Goal: Task Accomplishment & Management: Complete application form

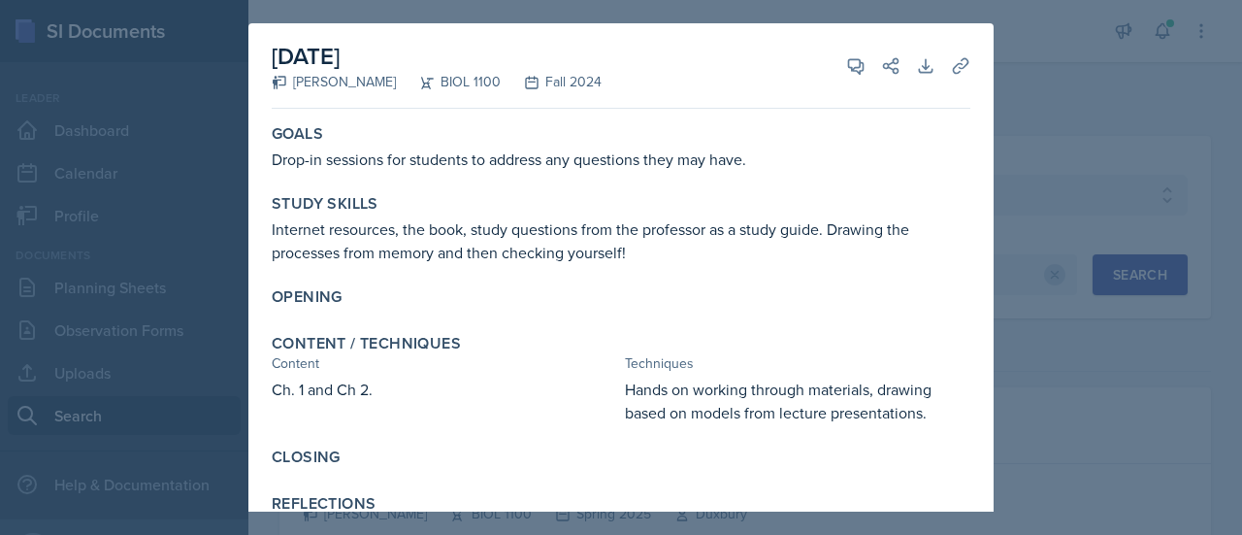
select select "838c426c-7ba8-4b05-94c8-22f19dd4c5cc"
select select "36541d13-729a-45ef-a9cb-922687840166"
select select "1"
click at [1101, 153] on div at bounding box center [621, 267] width 1242 height 535
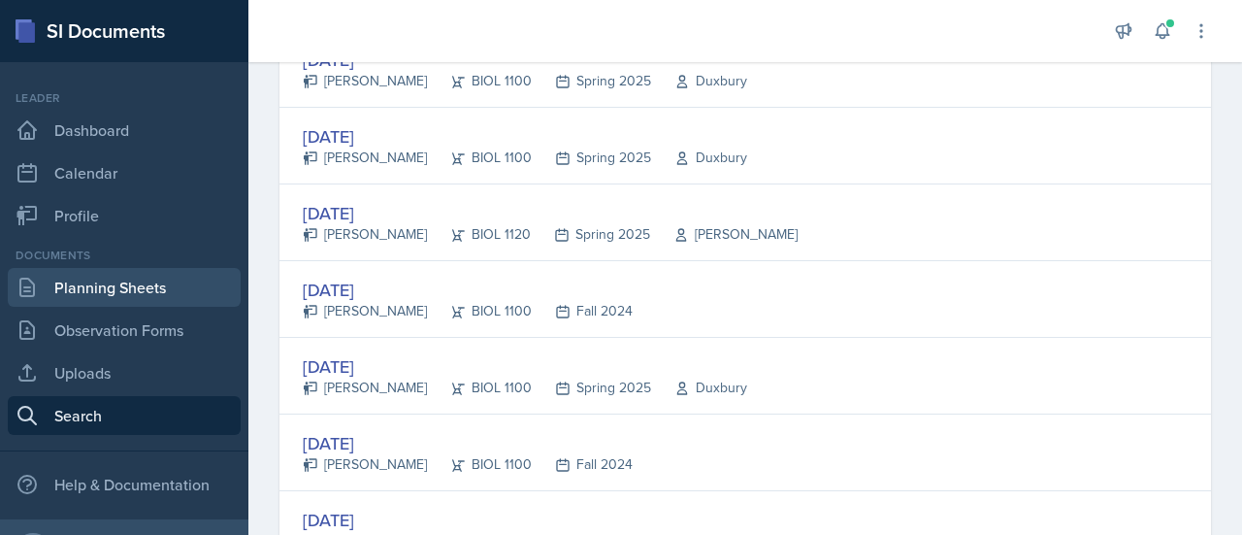
click at [122, 287] on link "Planning Sheets" at bounding box center [124, 287] width 233 height 39
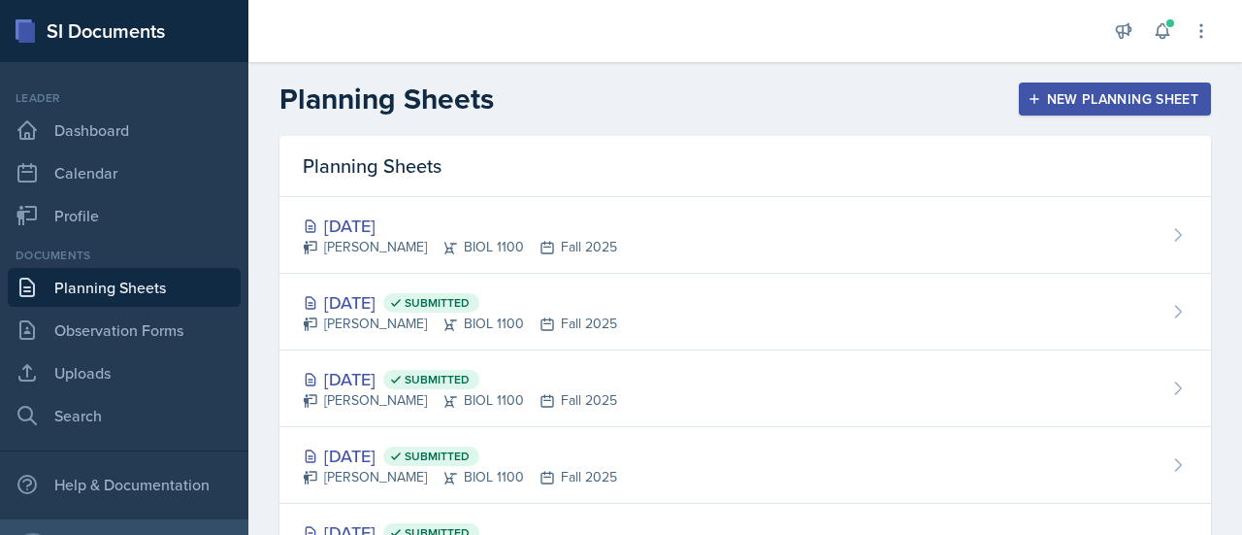
click at [1085, 103] on div "New Planning Sheet" at bounding box center [1115, 99] width 167 height 16
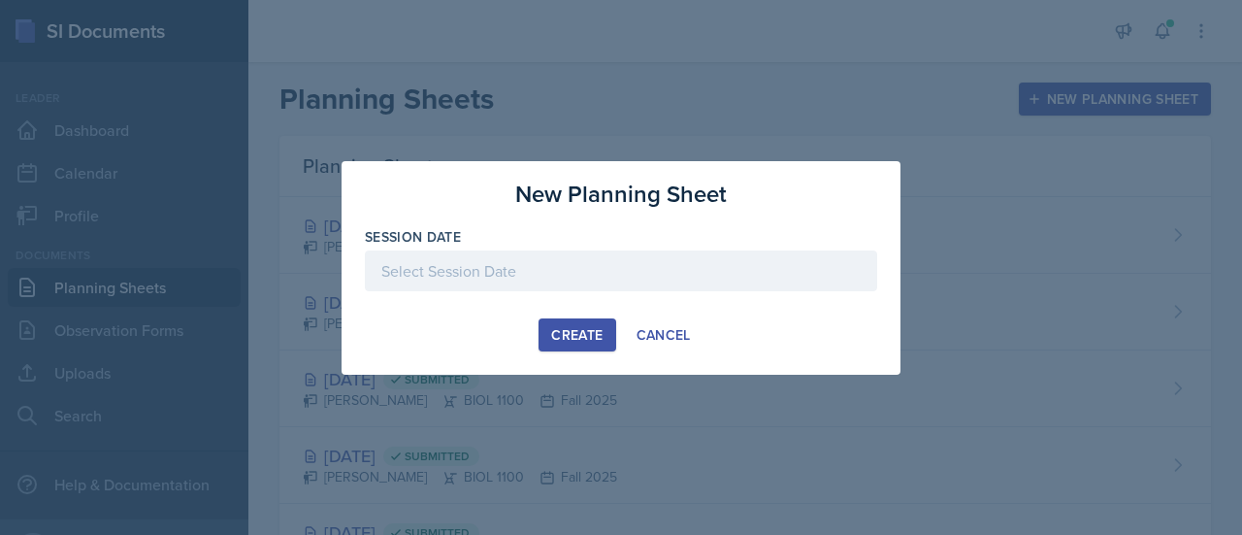
click at [747, 269] on div at bounding box center [621, 270] width 512 height 41
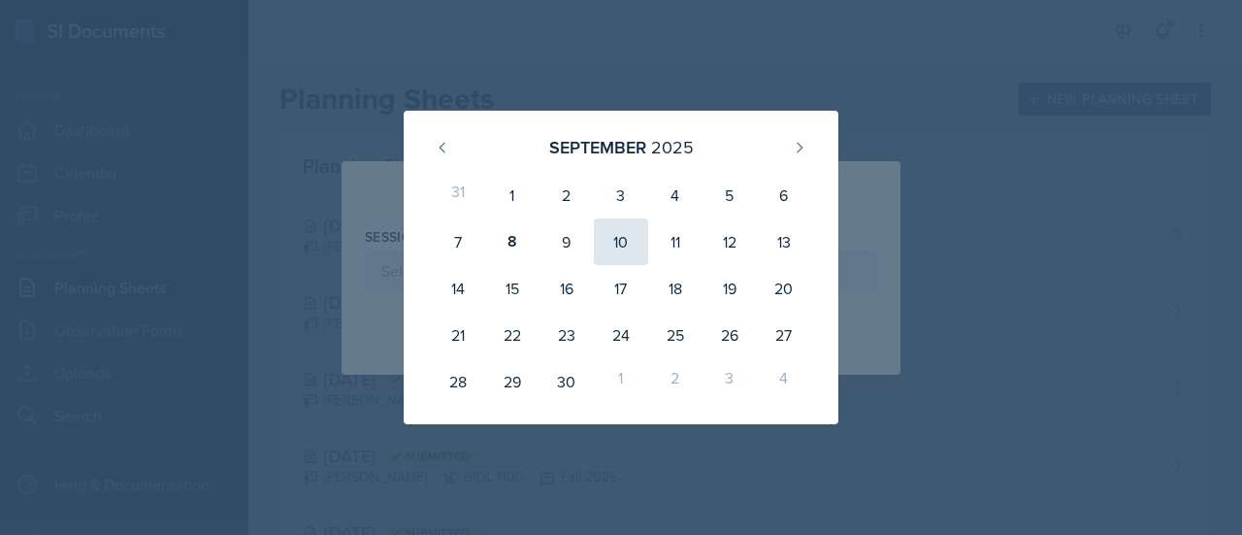
click at [624, 239] on div "10" at bounding box center [621, 241] width 54 height 47
type input "[DATE]"
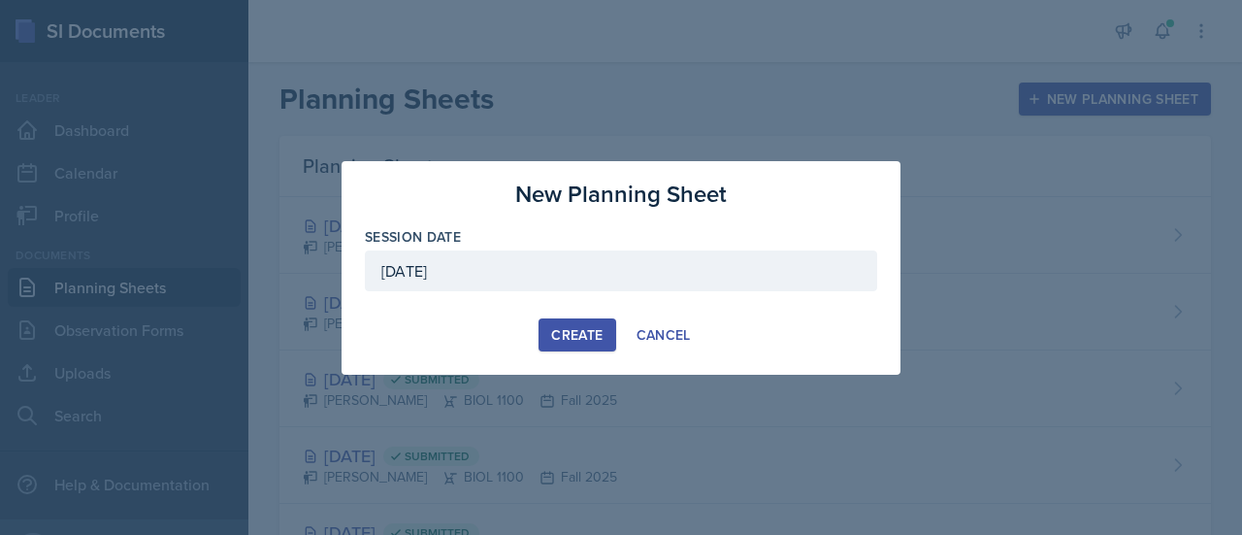
click at [580, 323] on button "Create" at bounding box center [577, 334] width 77 height 33
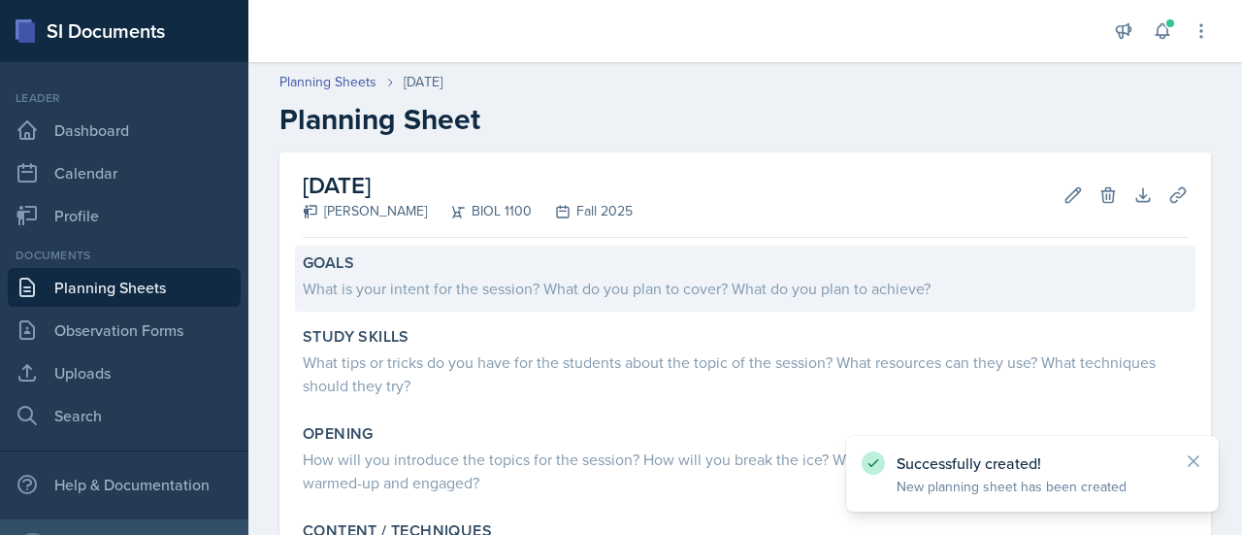
click at [545, 284] on div "What is your intent for the session? What do you plan to cover? What do you pla…" at bounding box center [745, 288] width 885 height 23
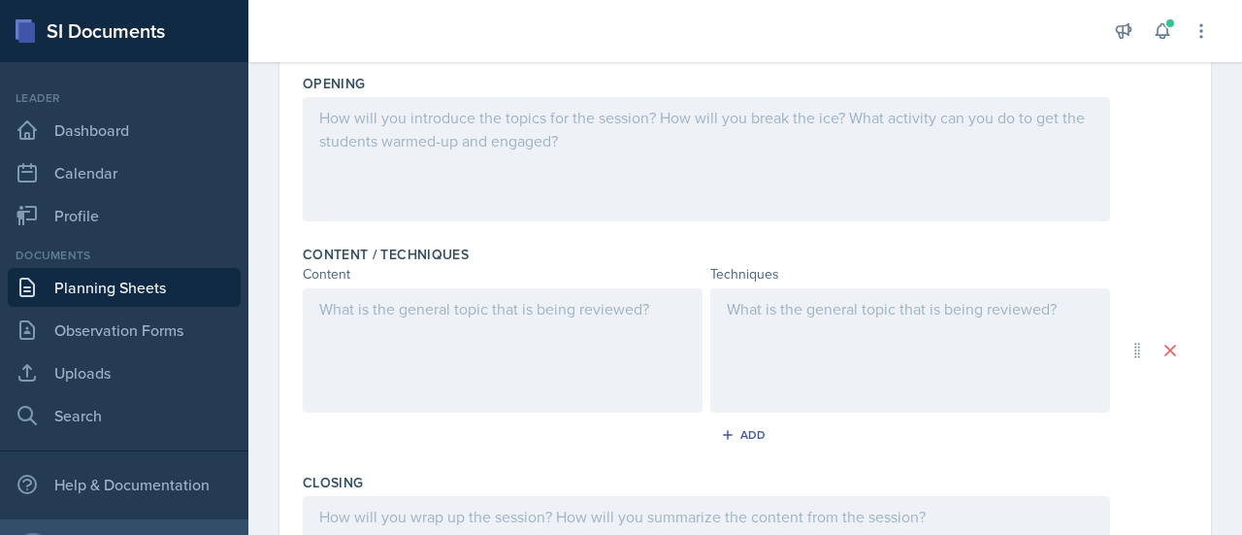
click at [612, 315] on p at bounding box center [502, 308] width 367 height 23
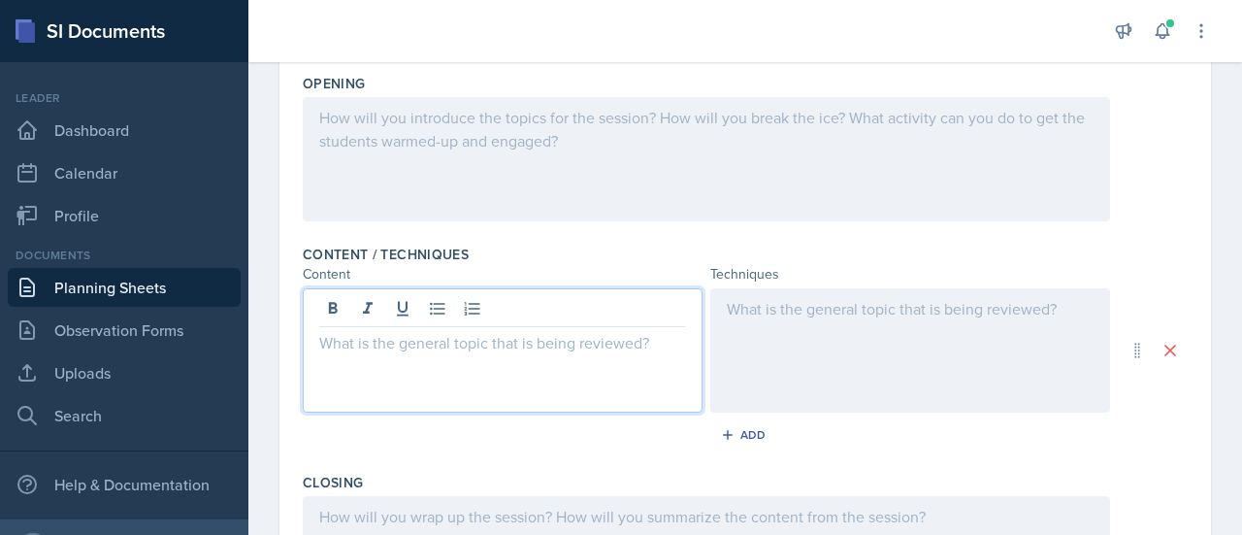
scroll to position [481, 0]
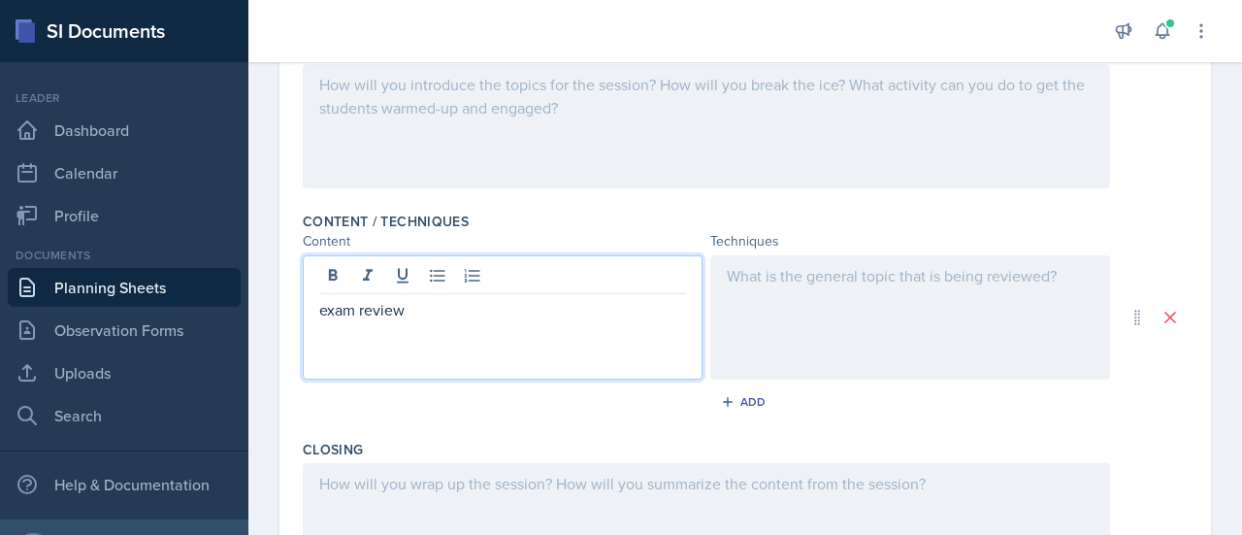
click at [872, 280] on div at bounding box center [910, 317] width 400 height 124
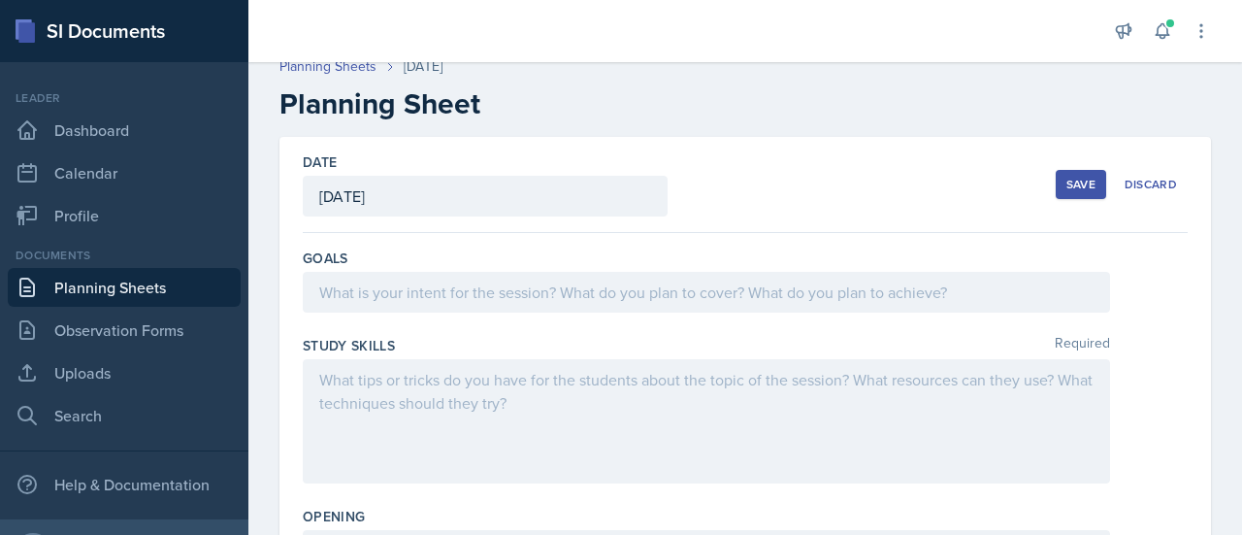
scroll to position [0, 0]
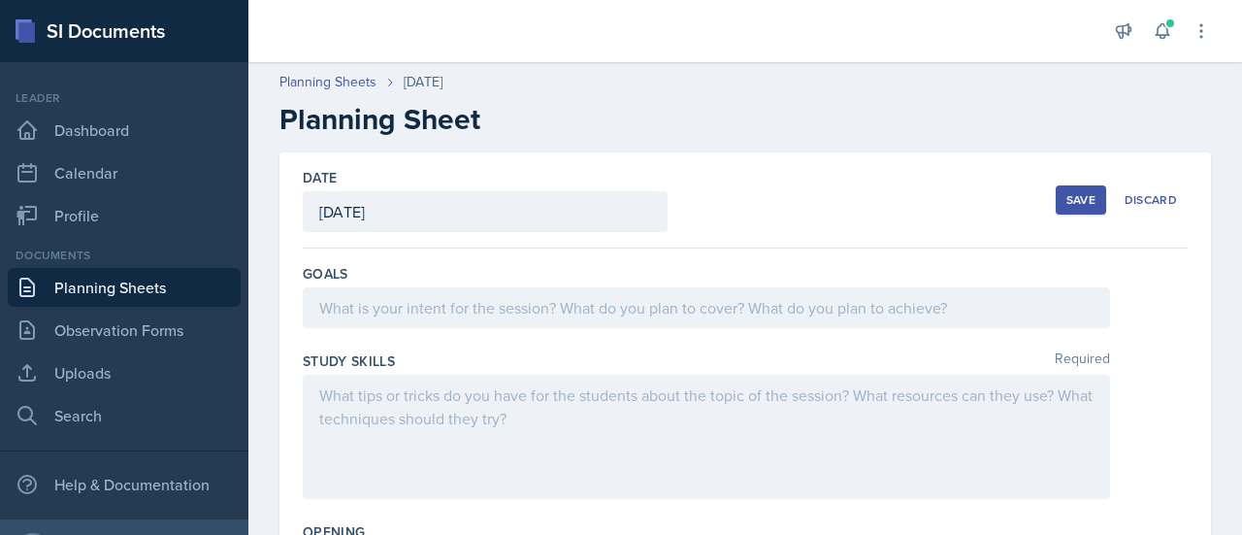
click at [1067, 193] on div "Save" at bounding box center [1081, 200] width 29 height 16
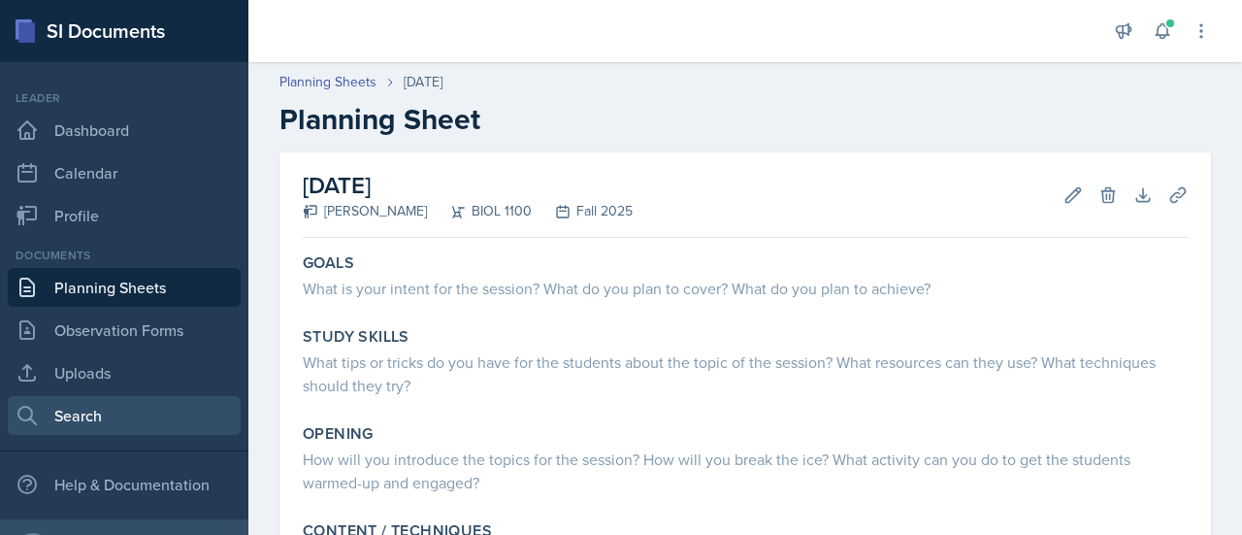
click at [102, 411] on link "Search" at bounding box center [124, 415] width 233 height 39
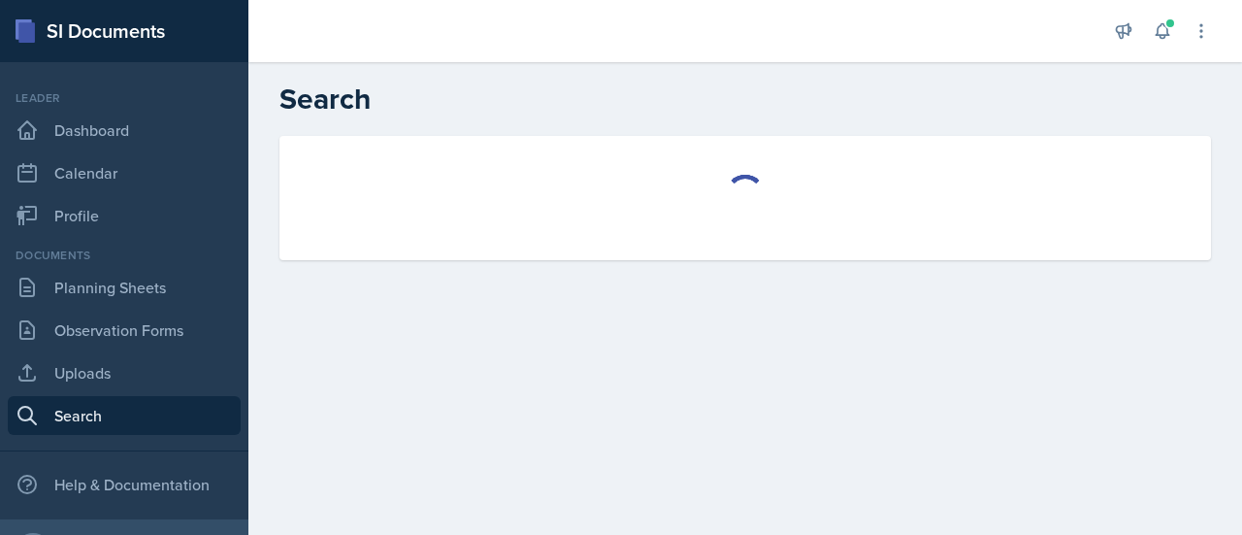
select select "all"
select select "1"
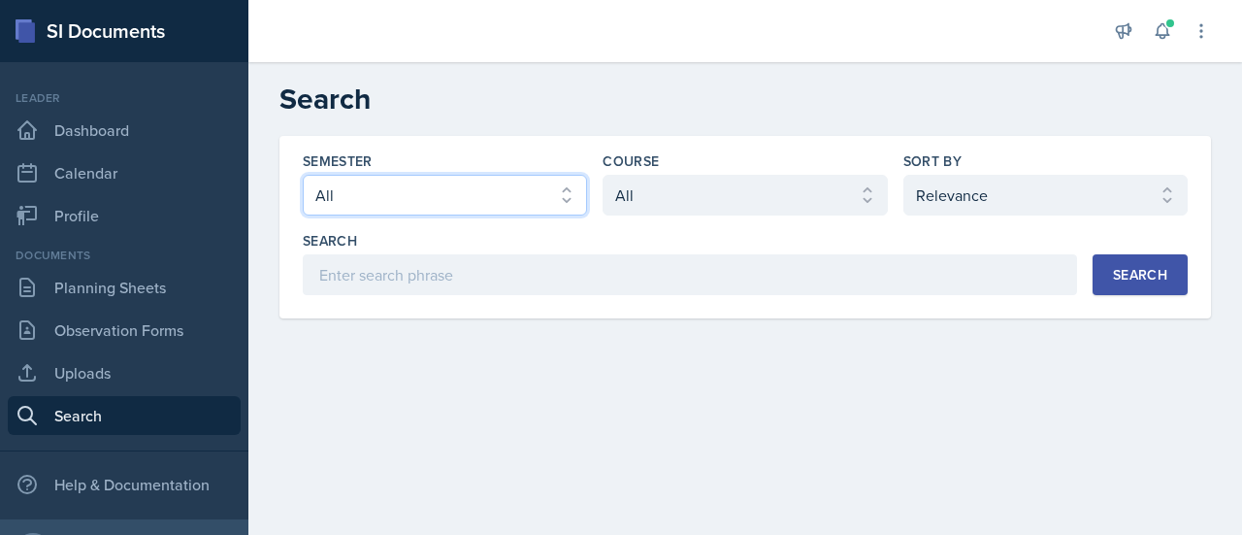
click at [573, 206] on select "Select semester All Fall 2025 Spring 2025 Fall 2024 Spring 2024 Fall 2023 Sprin…" at bounding box center [445, 195] width 284 height 41
select select "986fdc3e-2246-4ffd-9cb8-78666de4ebed"
click at [303, 175] on select "Select semester All Fall 2025 Spring 2025 Fall 2024 Spring 2024 Fall 2023 Sprin…" at bounding box center [445, 195] width 284 height 41
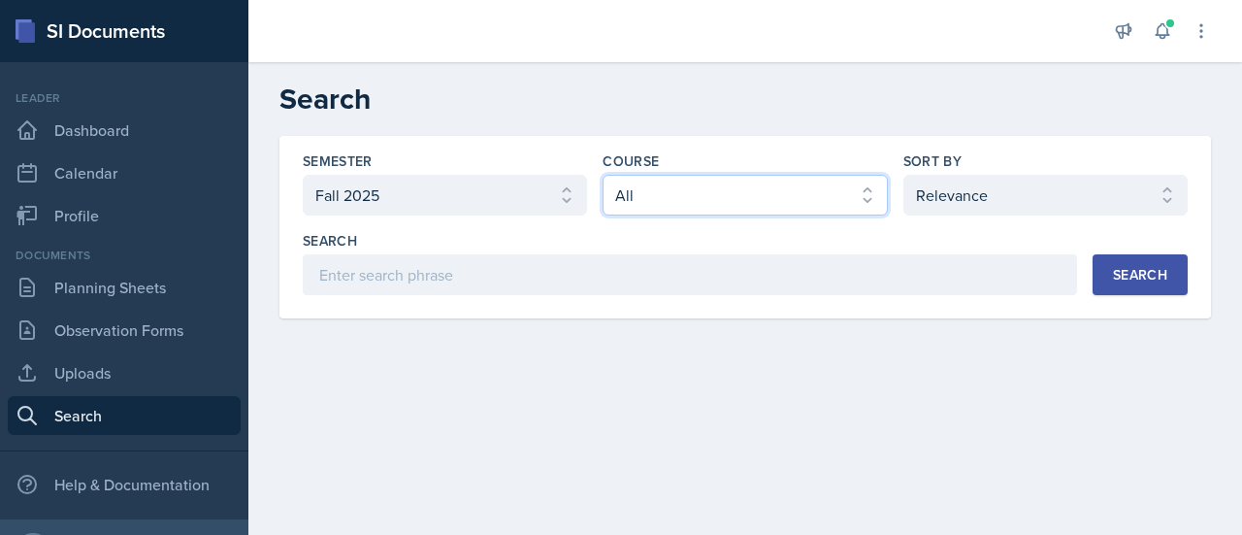
click at [662, 188] on select "Select course All ACCT 3101 ACCT 3102 ASTR 1000 BIOL 1100 BIOL 1107 BIOL 1108 B…" at bounding box center [745, 195] width 284 height 41
click at [603, 175] on select "Select course All ACCT 3101 ACCT 3102 ASTR 1000 BIOL 1100 BIOL 1107 BIOL 1108 B…" at bounding box center [745, 195] width 284 height 41
click at [1137, 267] on div "Search" at bounding box center [1140, 275] width 54 height 16
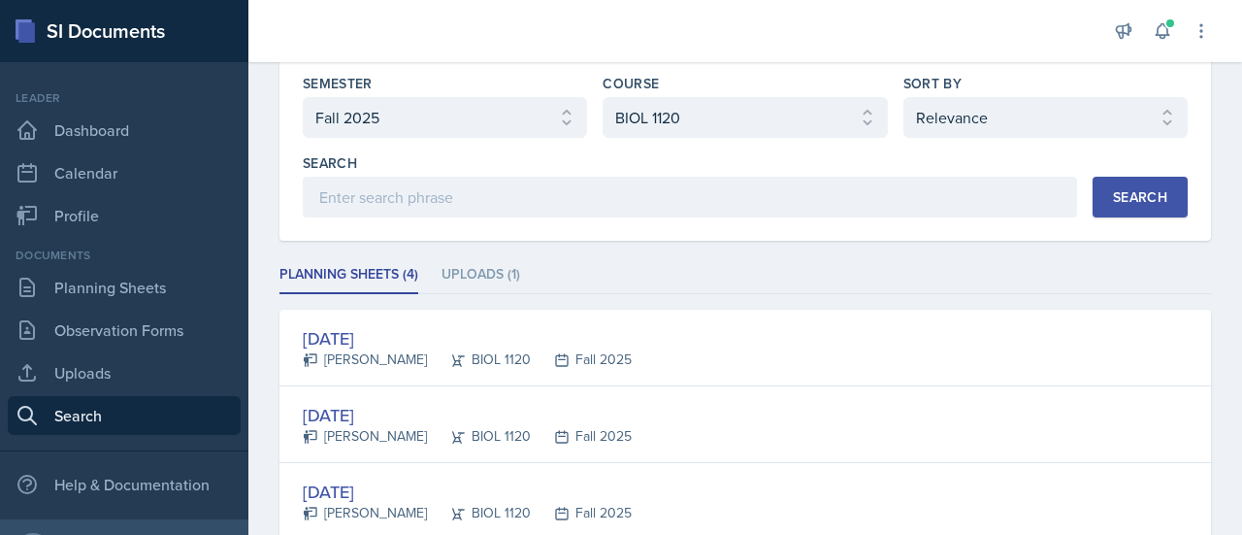
scroll to position [77, 0]
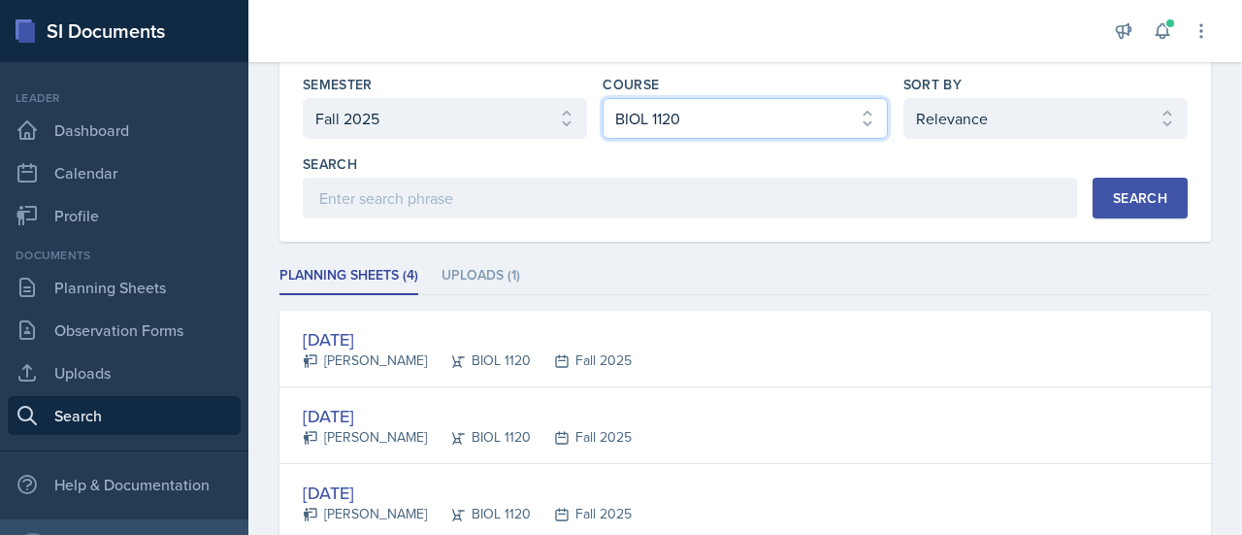
click at [768, 115] on select "Select course All ACCT 3101 ACCT 3102 ASTR 1000 BIOL 1100 BIOL 1107 BIOL 1108 B…" at bounding box center [745, 118] width 284 height 41
select select "0962fe08-ee06-47f9-81f7-2fff629c3db1"
click at [603, 98] on select "Select course All ACCT 3101 ACCT 3102 ASTR 1000 BIOL 1100 BIOL 1107 BIOL 1108 B…" at bounding box center [745, 118] width 284 height 41
click at [1130, 199] on div "Search" at bounding box center [1140, 198] width 54 height 16
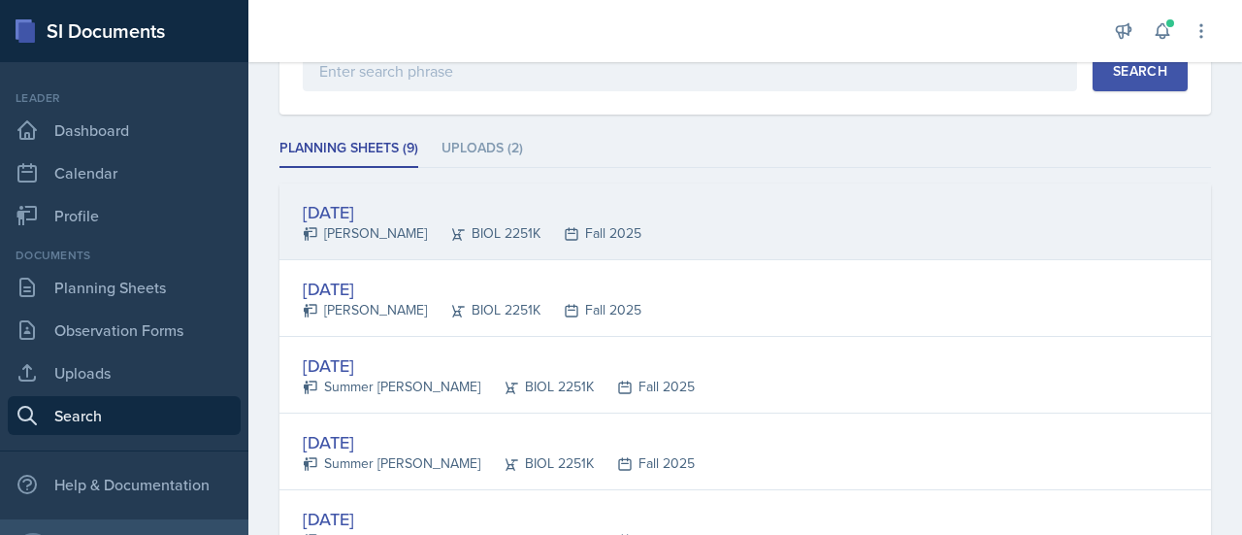
scroll to position [203, 0]
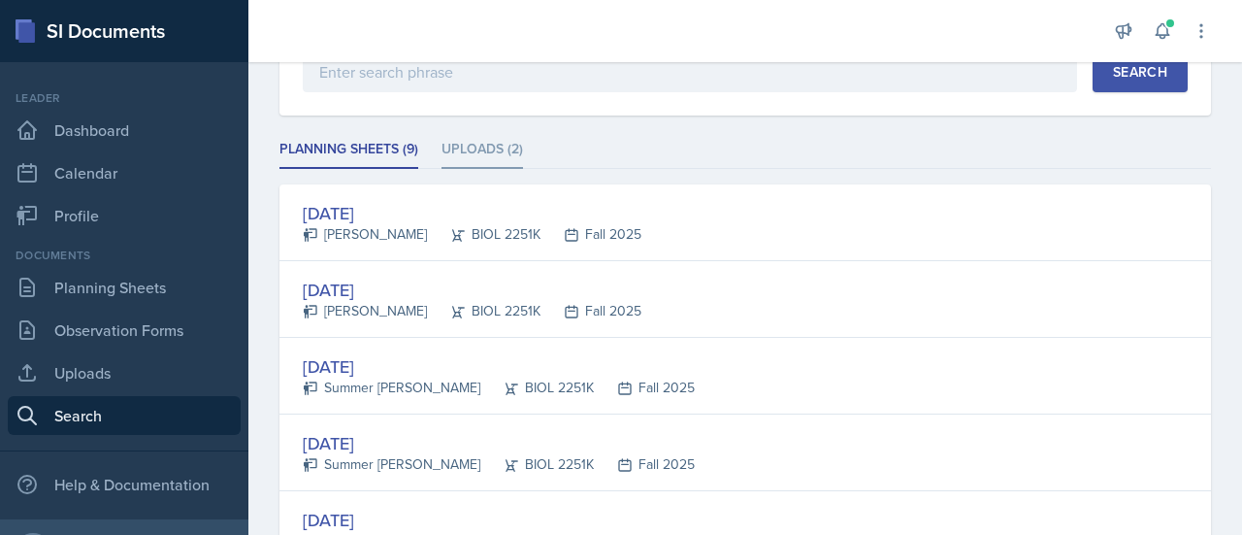
click at [504, 149] on li "Uploads (2)" at bounding box center [483, 150] width 82 height 38
